Goal: Find specific page/section: Find specific page/section

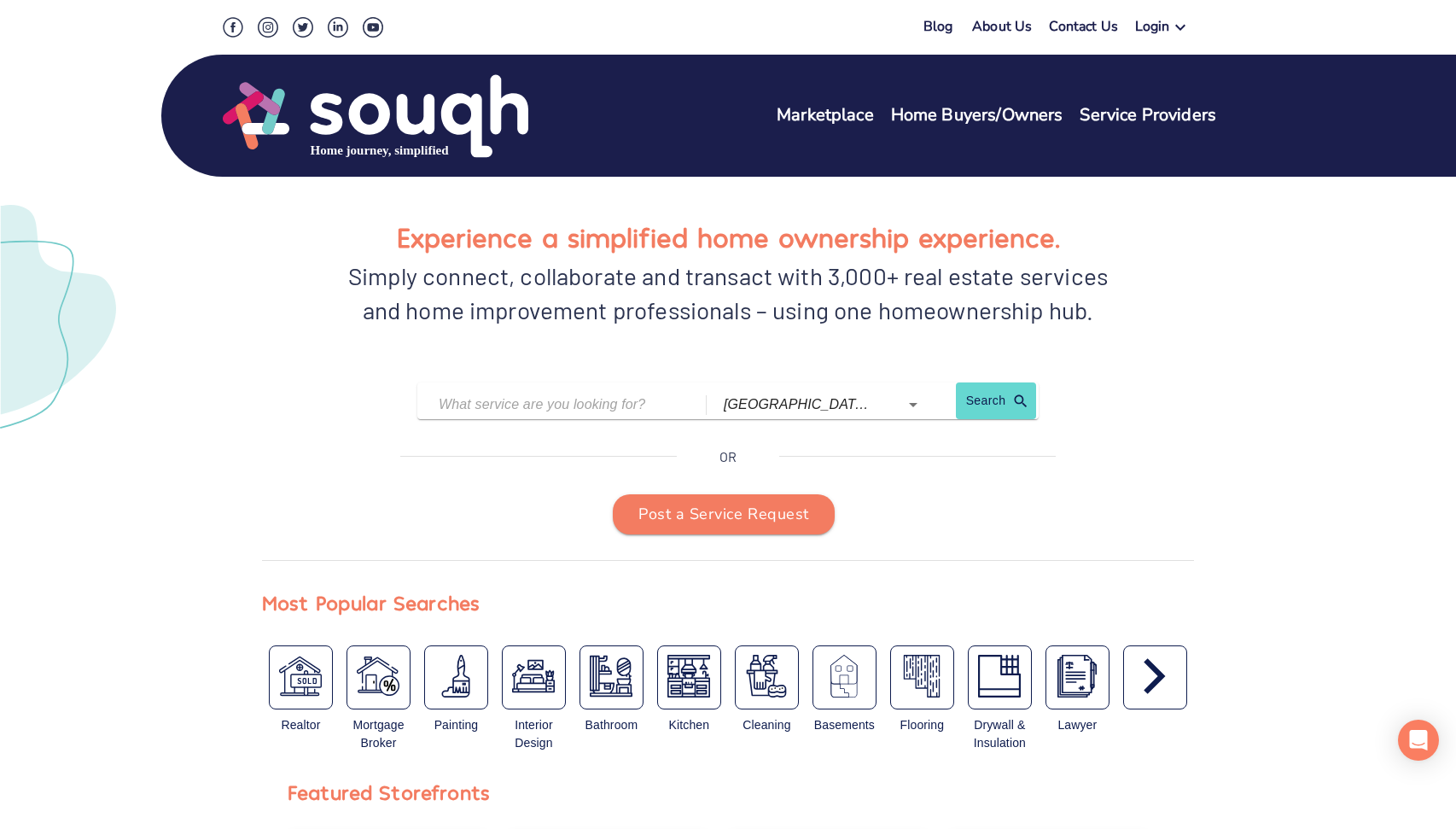
click at [813, 103] on link "Marketplace" at bounding box center [825, 115] width 98 height 24
click at [464, 3] on div "Blog About Us Contact Us Login Marketplace Home Buyers/Owners Service Providers" at bounding box center [728, 88] width 1093 height 177
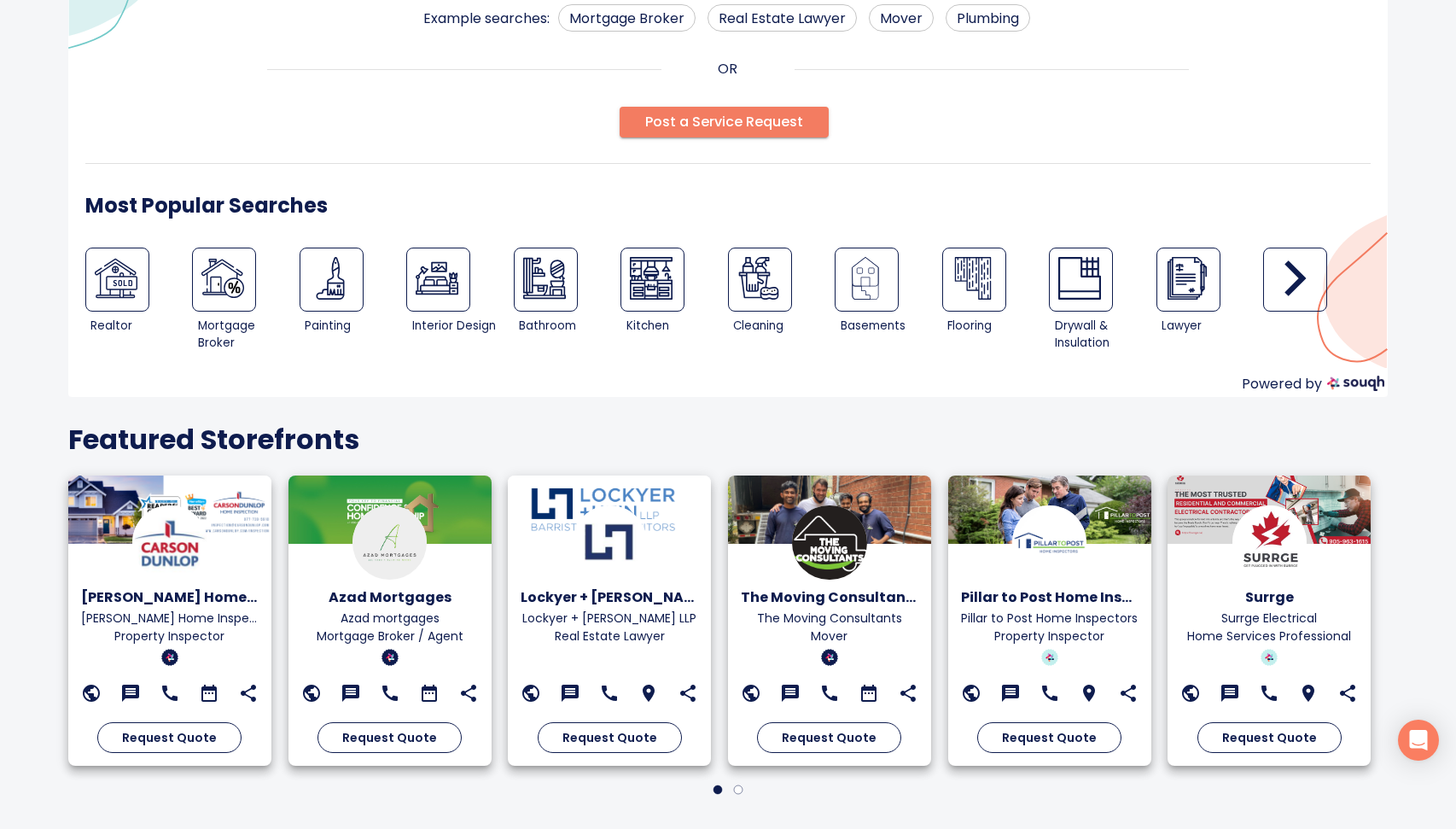
scroll to position [201, 0]
click at [663, 296] on img at bounding box center [651, 277] width 42 height 42
type input "Kitchen Remodeling"
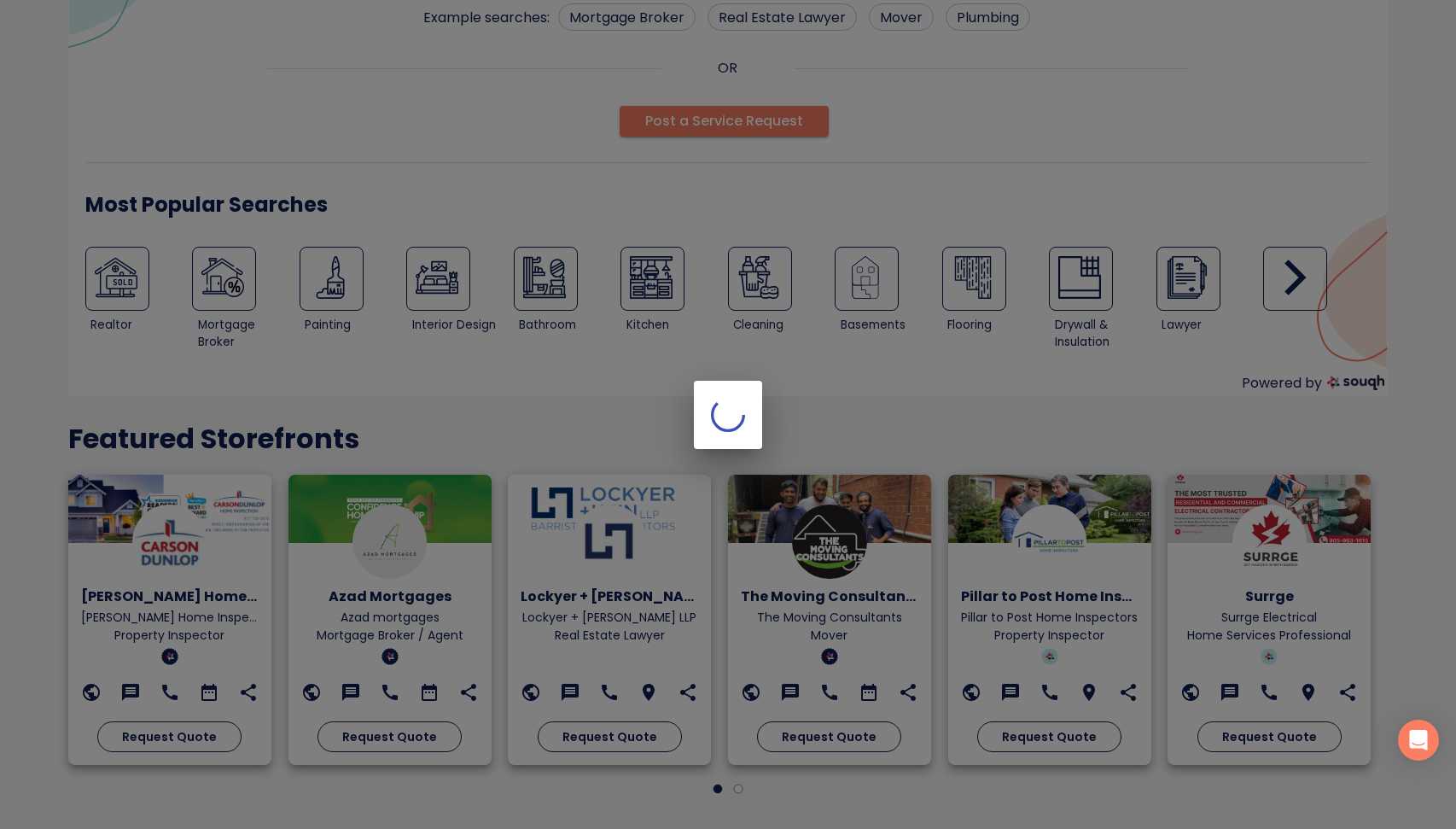
scroll to position [0, 0]
